Goal: Task Accomplishment & Management: Manage account settings

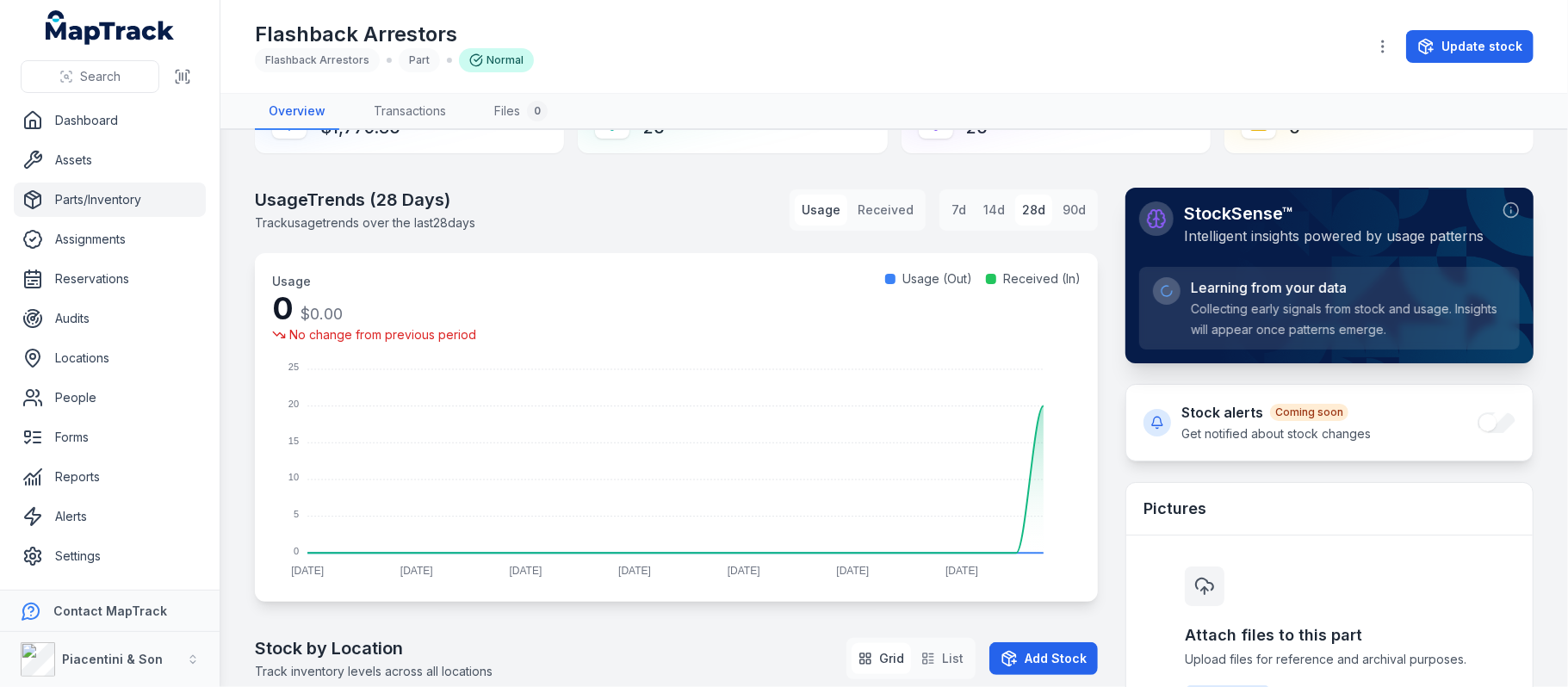
scroll to position [115, 0]
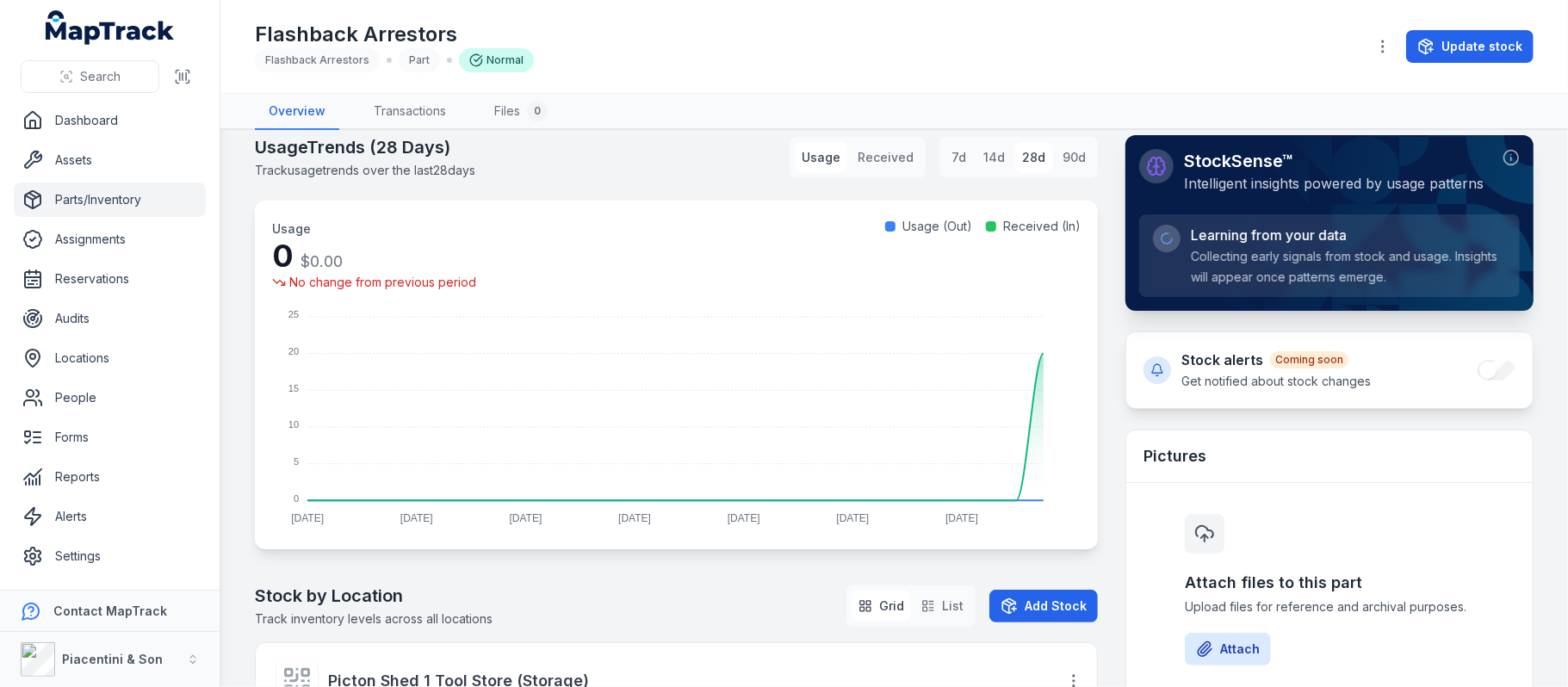
click at [1259, 239] on span "Learning from your data" at bounding box center [1269, 234] width 155 height 20
click at [1210, 359] on h4 "Stock alerts Coming soon" at bounding box center [1276, 360] width 189 height 20
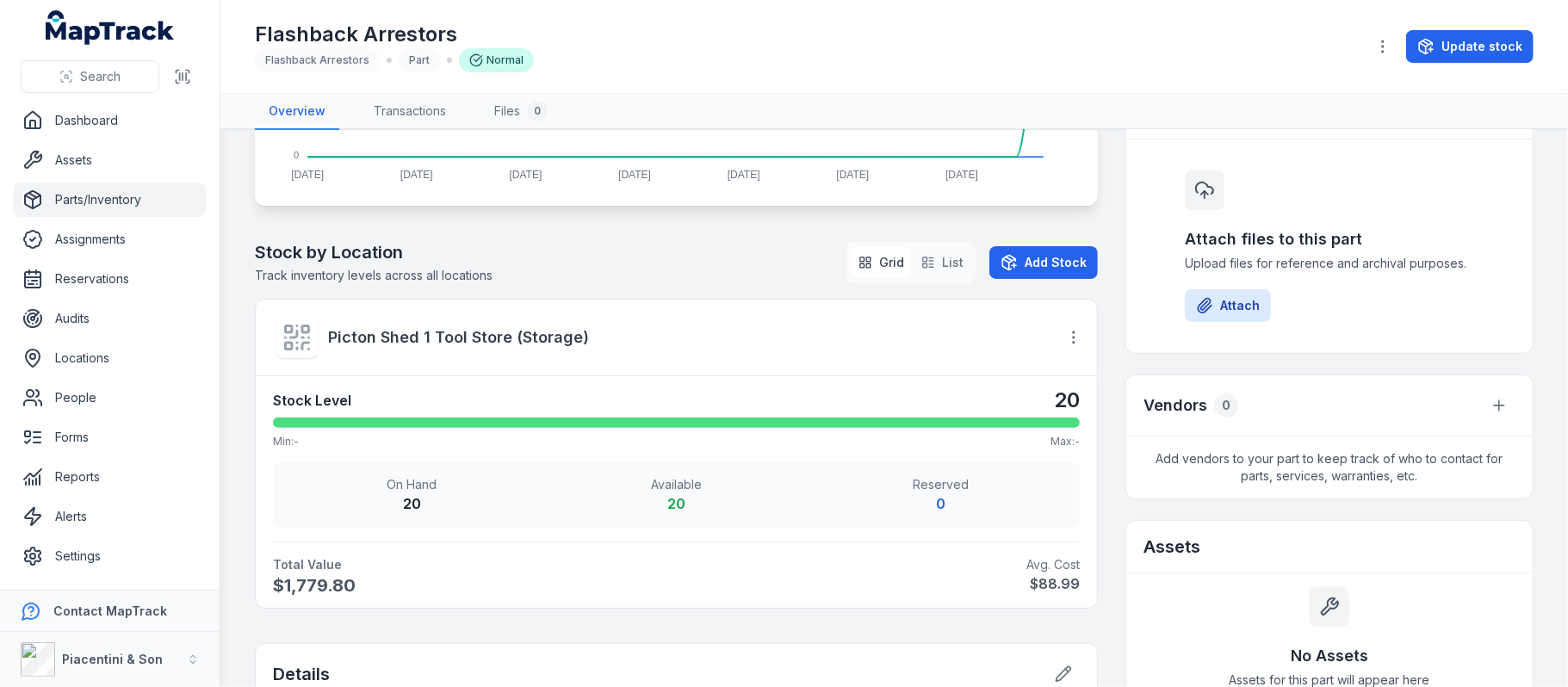
scroll to position [459, 0]
click at [300, 346] on icon at bounding box center [297, 337] width 31 height 31
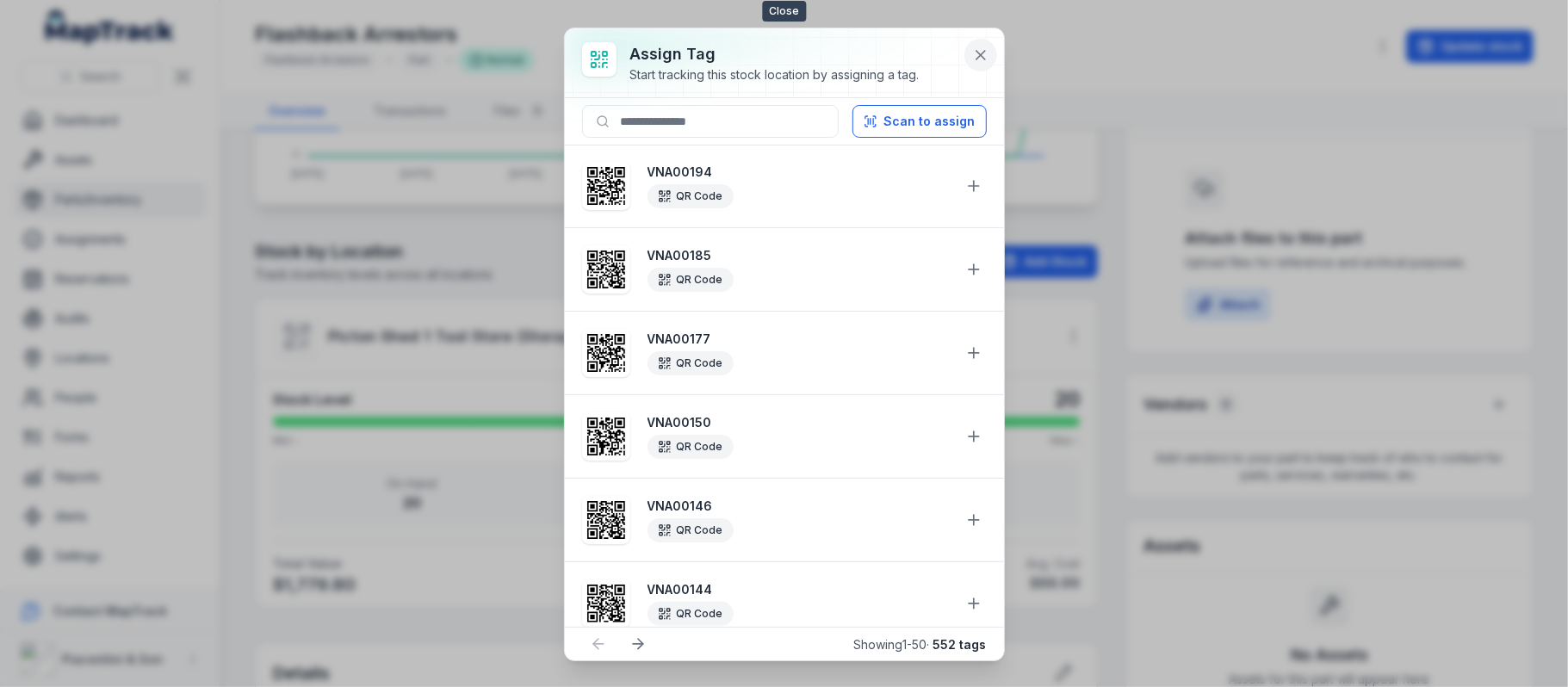
click at [979, 62] on icon at bounding box center [981, 55] width 17 height 17
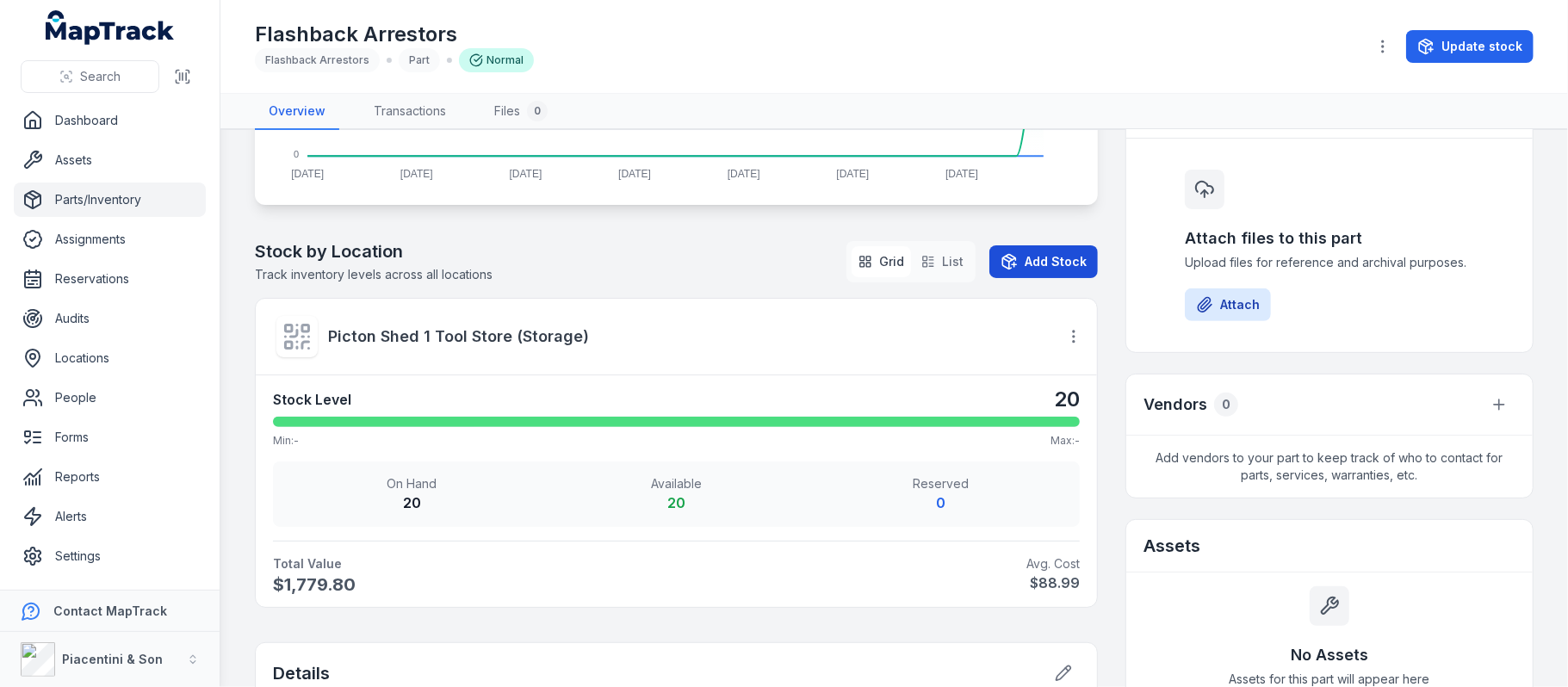
click at [1020, 254] on button "Add Stock" at bounding box center [1044, 262] width 109 height 33
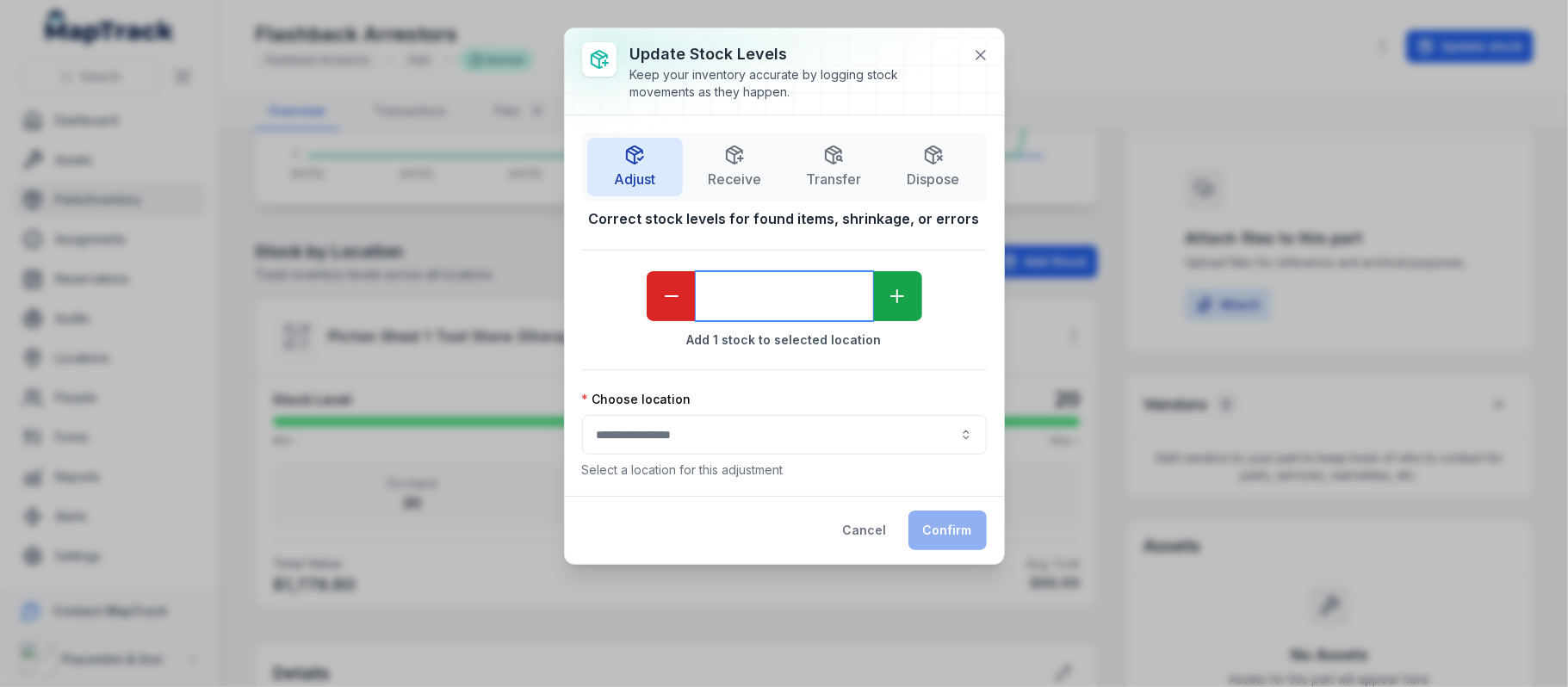
click at [789, 297] on input "*" at bounding box center [784, 295] width 178 height 50
click at [862, 424] on button "button" at bounding box center [784, 434] width 405 height 40
type input "**"
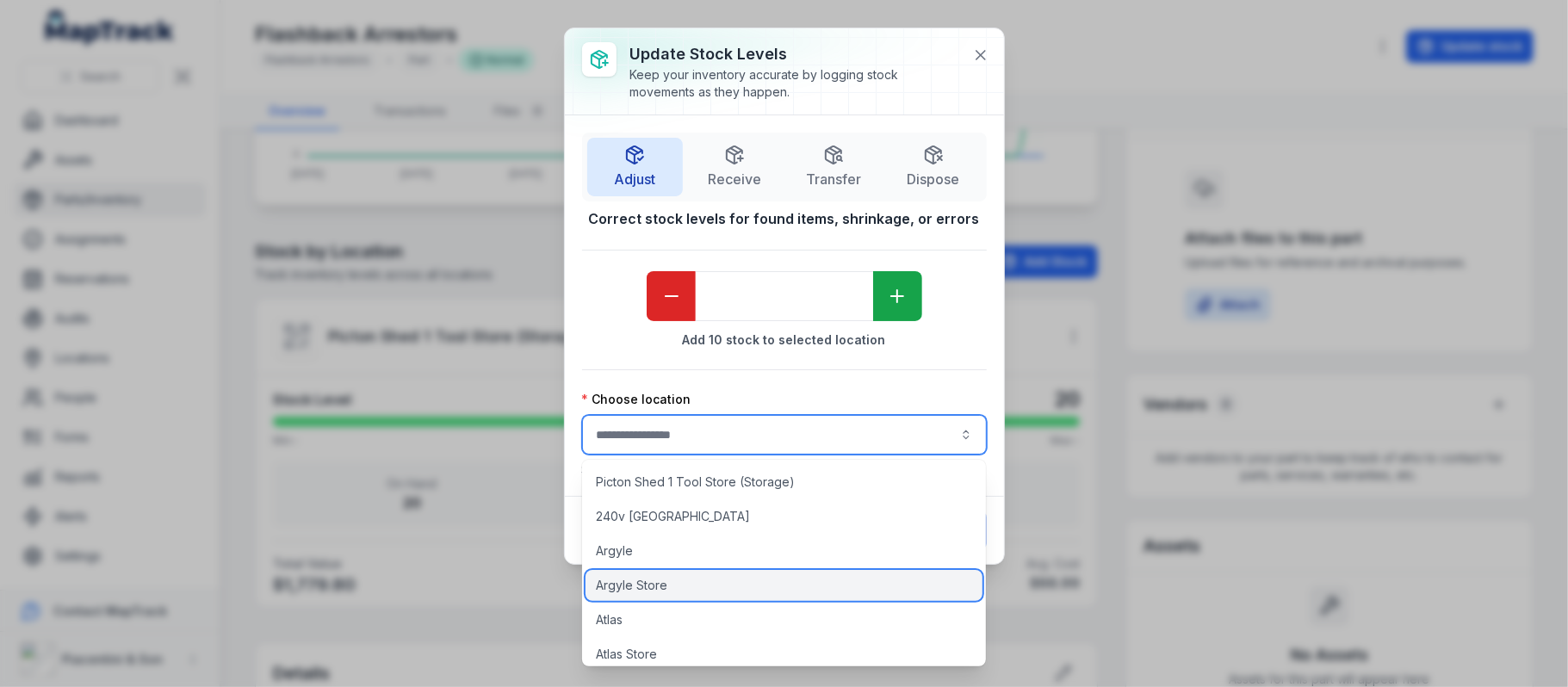
click at [763, 579] on div "Argyle Store" at bounding box center [784, 586] width 397 height 31
type input "**********"
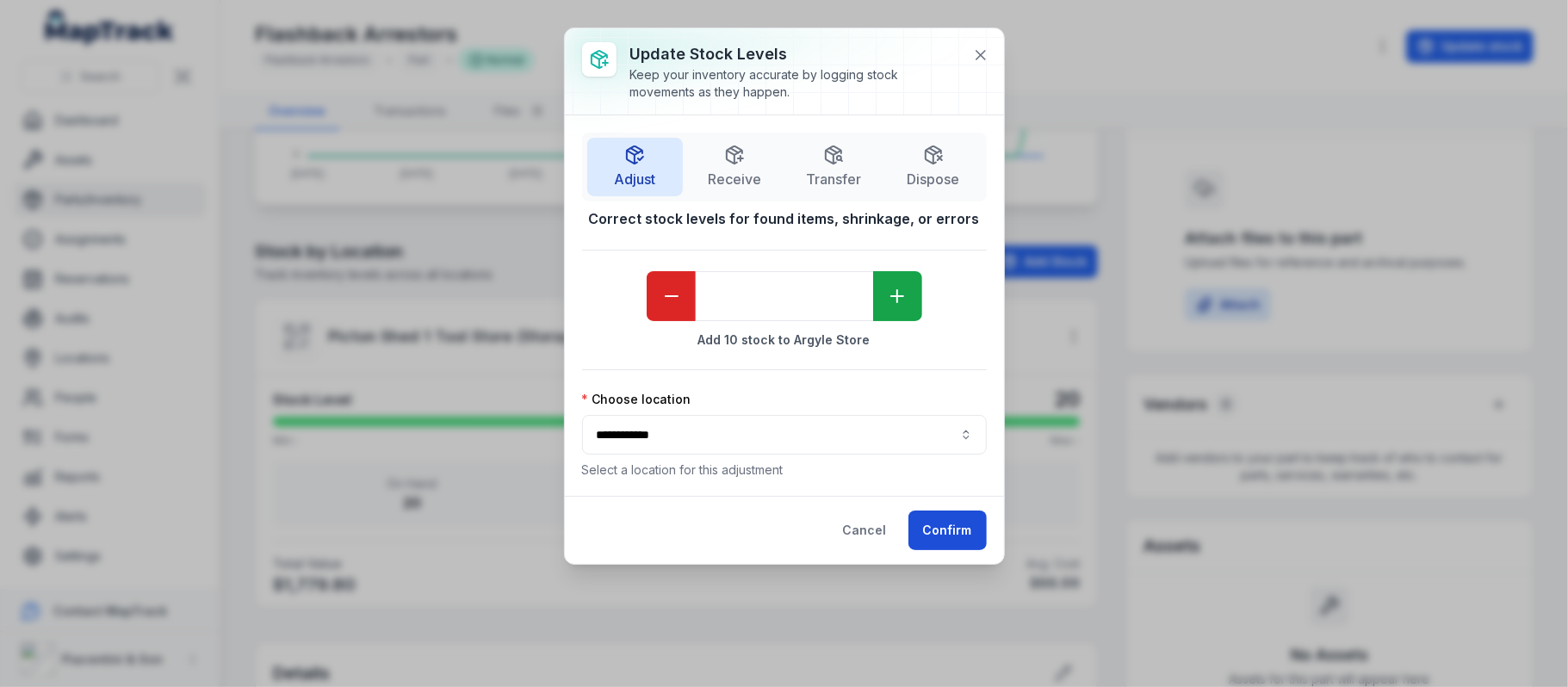
click at [955, 537] on button "Confirm" at bounding box center [947, 531] width 79 height 40
type input "*"
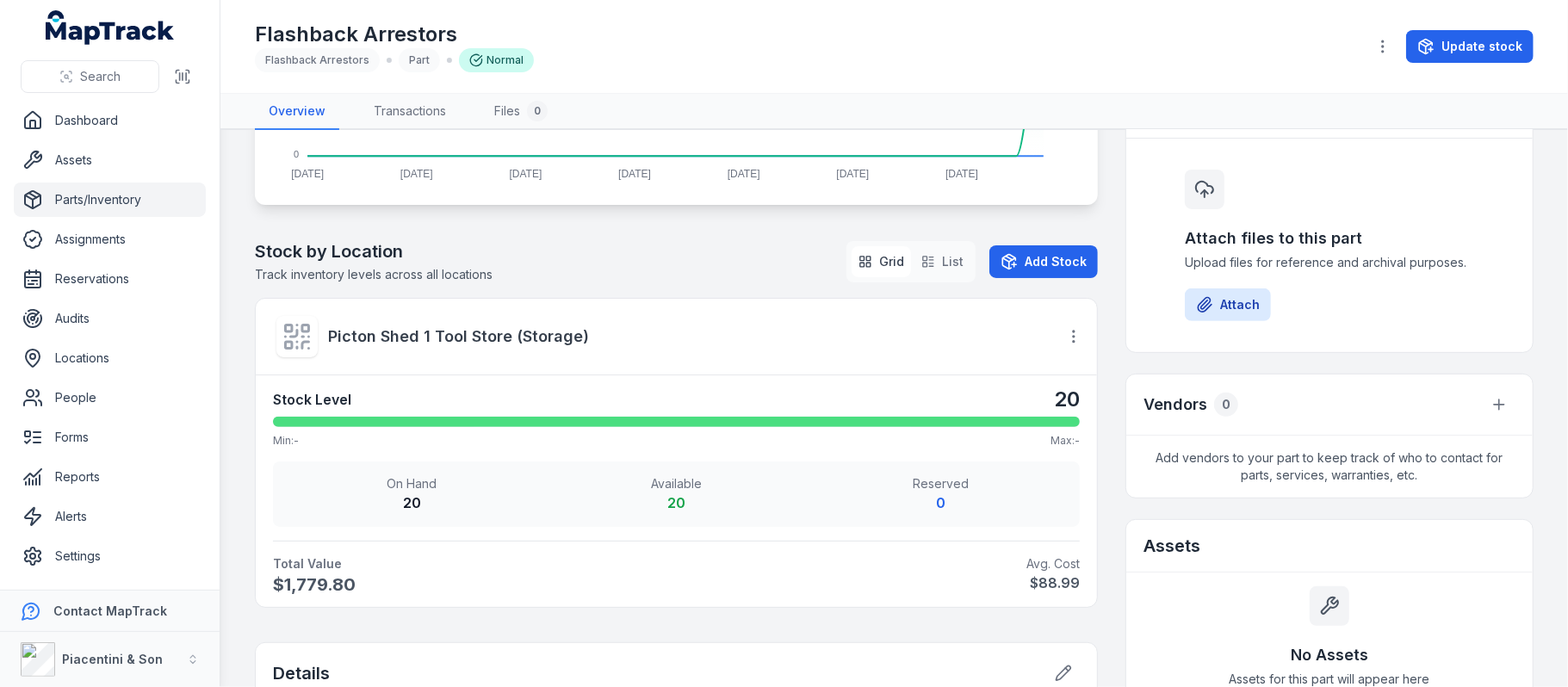
scroll to position [617, 0]
